Goal: Navigation & Orientation: Find specific page/section

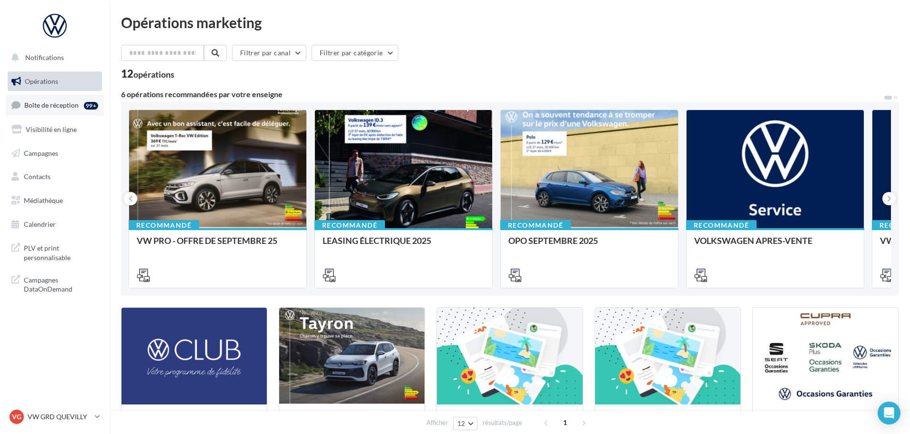
click at [56, 110] on link "Boîte de réception 99+" at bounding box center [55, 105] width 98 height 20
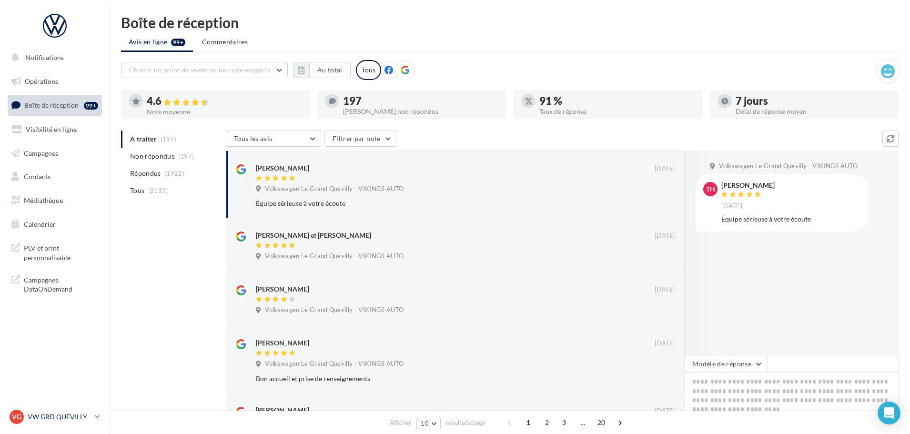
click at [73, 416] on p "VW GRD QUEVILLY" at bounding box center [59, 417] width 63 height 10
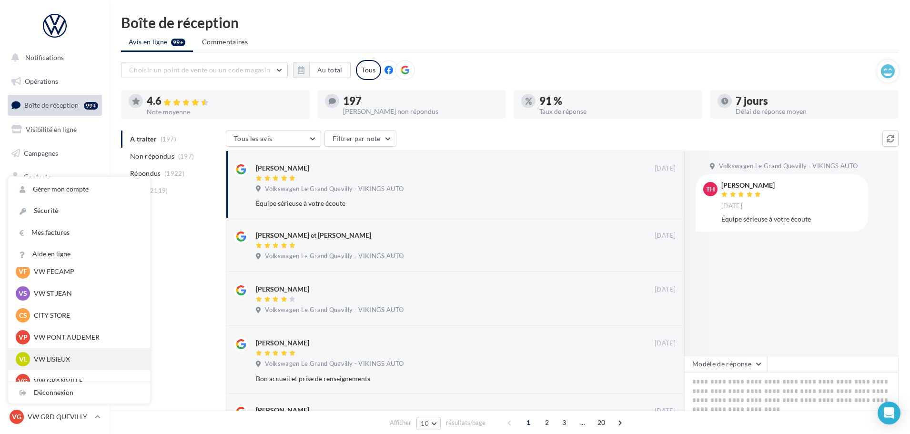
scroll to position [190, 0]
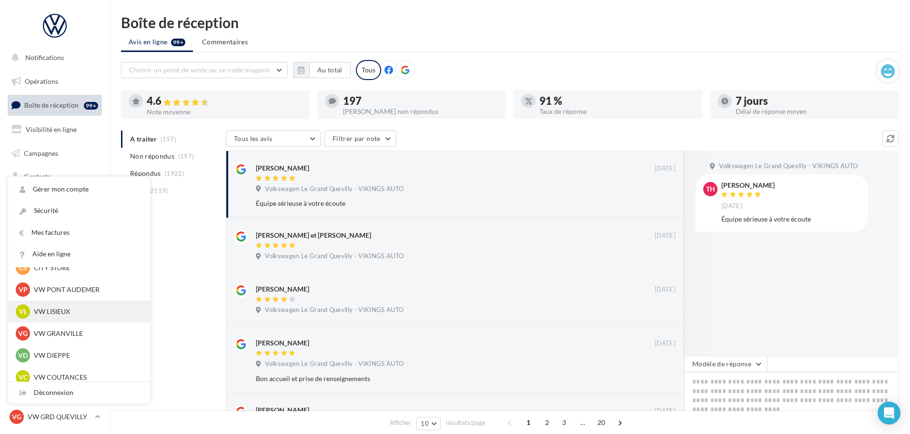
click at [60, 319] on div "VL VW LISIEUX vw-lis-vau" at bounding box center [79, 311] width 127 height 14
